Goal: Task Accomplishment & Management: Use online tool/utility

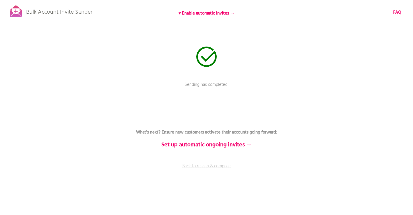
click at [204, 166] on link "Back to rescan & compose" at bounding box center [206, 170] width 175 height 15
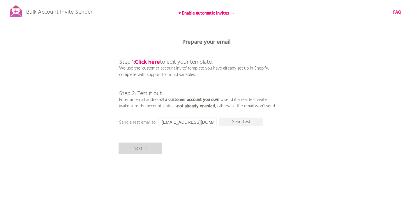
click at [140, 148] on p "Next →" at bounding box center [141, 149] width 44 height 12
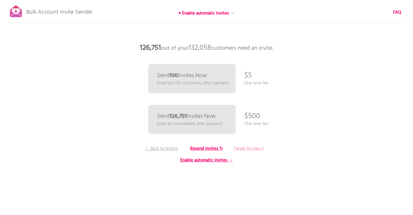
click at [253, 149] on b "Target by tag ↦" at bounding box center [249, 148] width 31 height 7
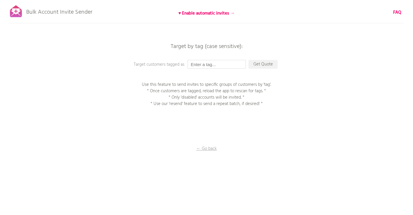
click at [206, 66] on input "text" at bounding box center [217, 64] width 58 height 9
type input "Subs Under $17"
click at [260, 64] on p "Get Quote" at bounding box center [263, 64] width 29 height 9
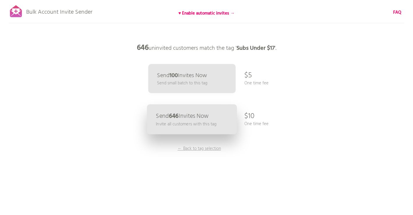
click at [191, 123] on p "Invite all customers with this tag" at bounding box center [186, 124] width 61 height 7
